Goal: Check status

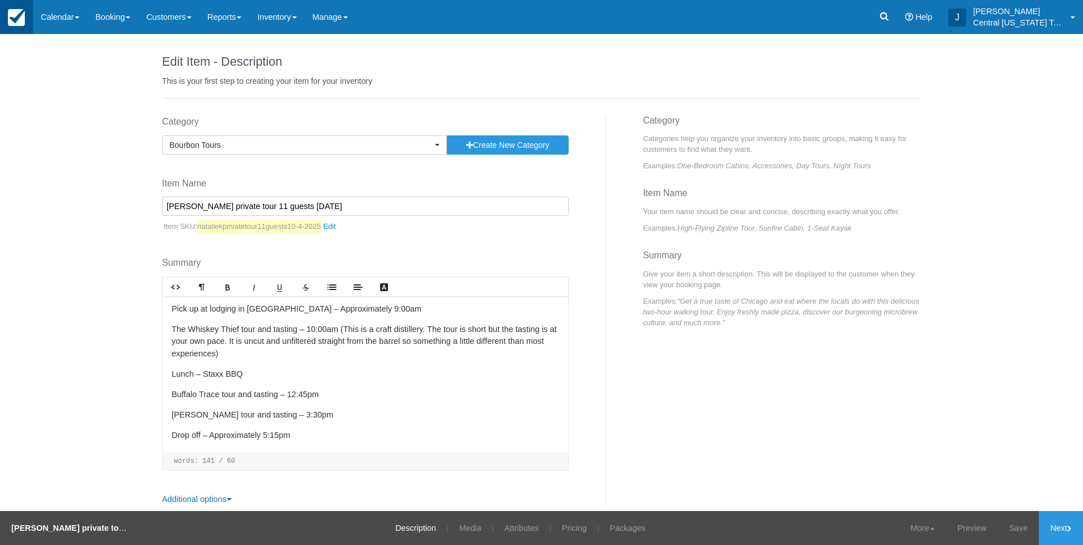
click at [15, 14] on img at bounding box center [16, 17] width 17 height 17
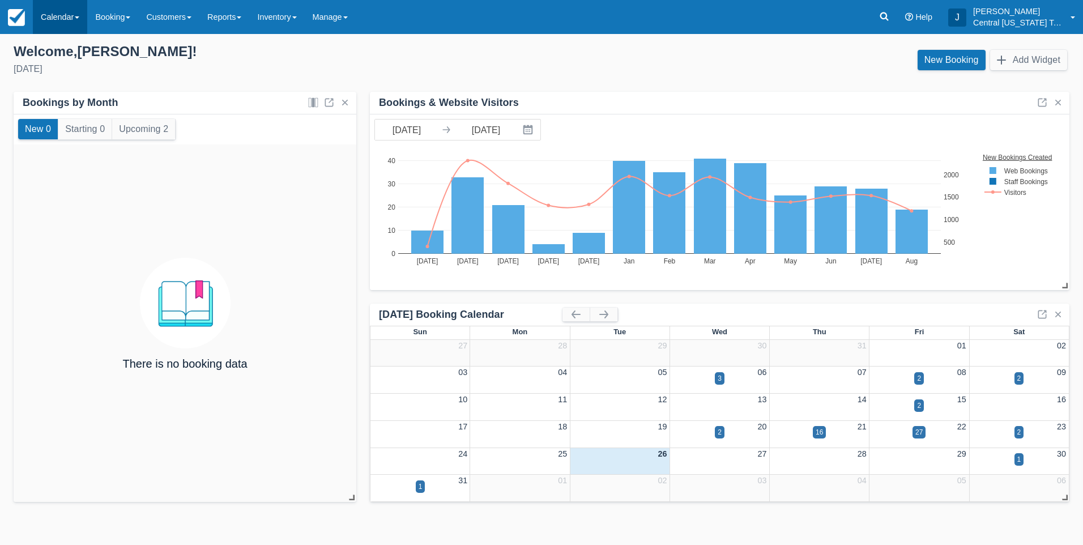
drag, startPoint x: 63, startPoint y: 13, endPoint x: 74, endPoint y: 21, distance: 13.4
click at [64, 13] on link "Calendar" at bounding box center [60, 17] width 54 height 34
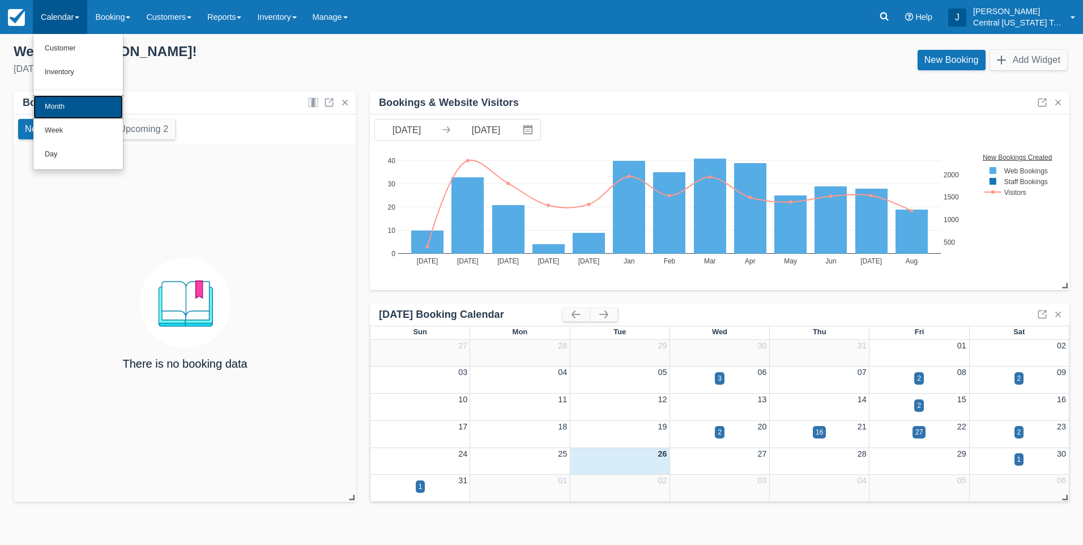
click at [88, 103] on link "Month" at bounding box center [77, 107] width 89 height 24
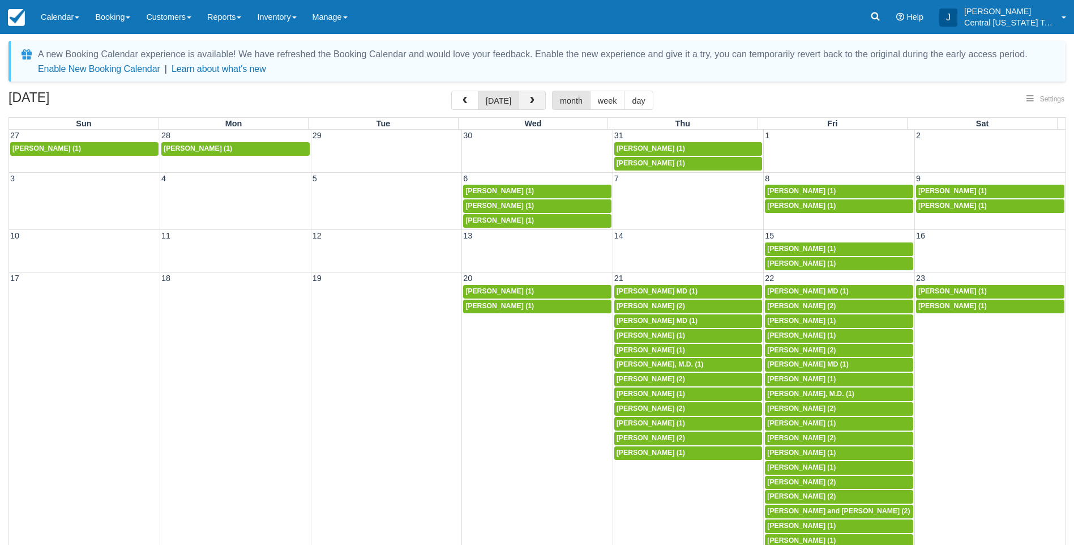
click at [533, 101] on span "button" at bounding box center [532, 101] width 8 height 8
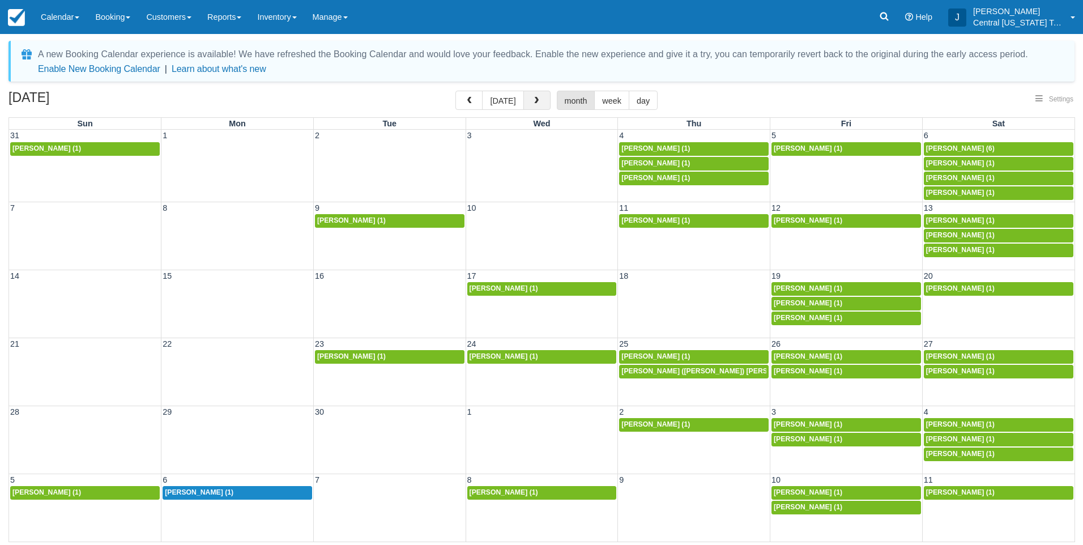
click at [533, 101] on span "button" at bounding box center [536, 101] width 8 height 8
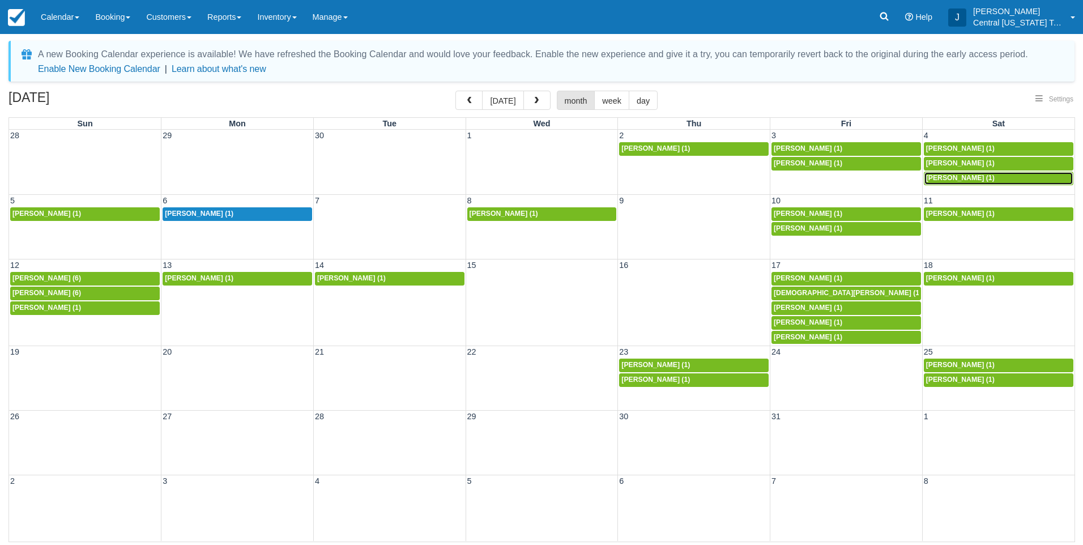
click at [977, 182] on div "[PERSON_NAME] (1)" at bounding box center [998, 178] width 145 height 9
